Goal: Submit feedback/report problem

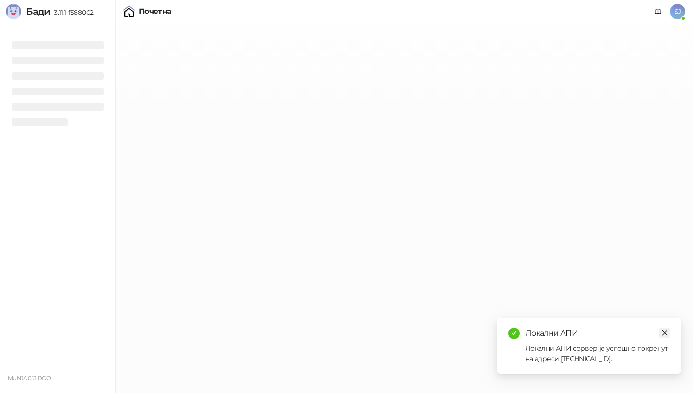
click at [666, 333] on icon "close" at bounding box center [664, 333] width 7 height 7
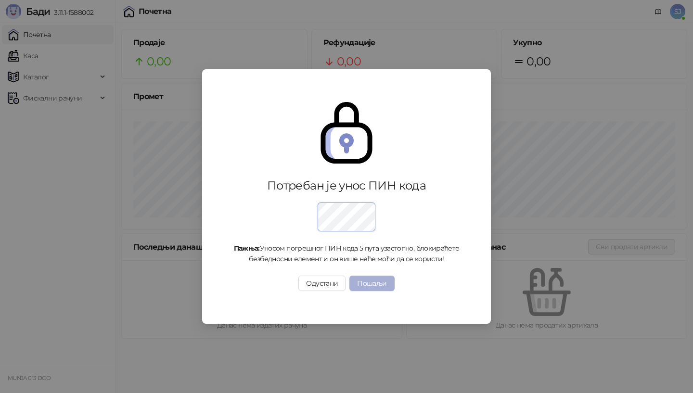
click at [373, 286] on button "Пошаљи" at bounding box center [371, 283] width 45 height 15
